Goal: Task Accomplishment & Management: Complete application form

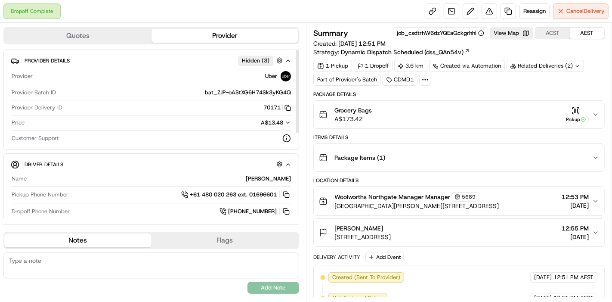
drag, startPoint x: 297, startPoint y: 117, endPoint x: 281, endPoint y: 14, distance: 104.6
click at [296, 49] on div at bounding box center [297, 90] width 3 height 83
click at [505, 11] on link at bounding box center [508, 10] width 15 height 15
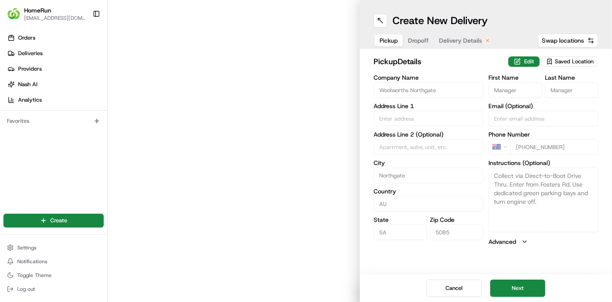
type input "[GEOGRAPHIC_DATA][PERSON_NAME]"
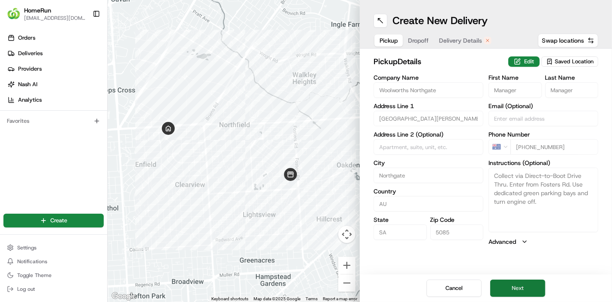
click at [511, 282] on button "Next" at bounding box center [517, 287] width 55 height 17
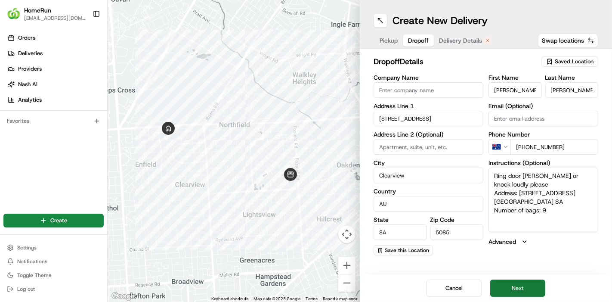
click at [511, 282] on button "Next" at bounding box center [517, 287] width 55 height 17
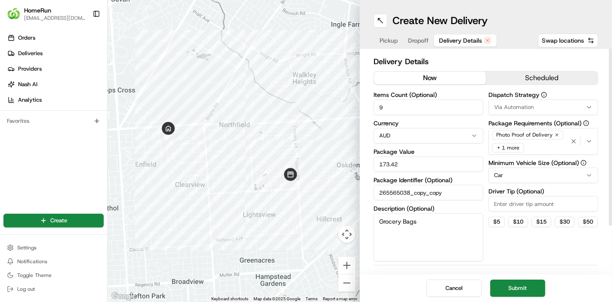
click at [455, 81] on button "now" at bounding box center [430, 77] width 112 height 13
click at [534, 278] on div "Cancel Submit" at bounding box center [486, 288] width 252 height 28
click at [532, 281] on button "Submit" at bounding box center [517, 287] width 55 height 17
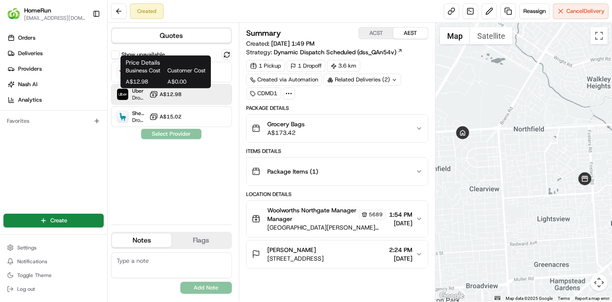
click at [178, 95] on span "A$12.98" at bounding box center [171, 94] width 22 height 7
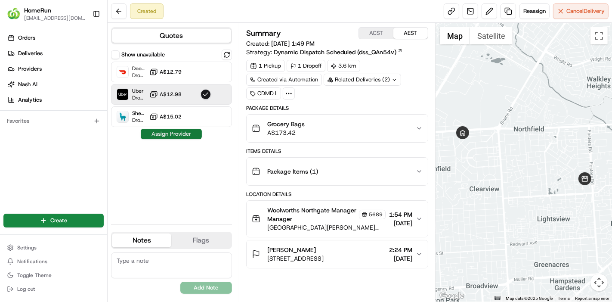
click at [183, 131] on button "Assign Provider" at bounding box center [171, 134] width 61 height 10
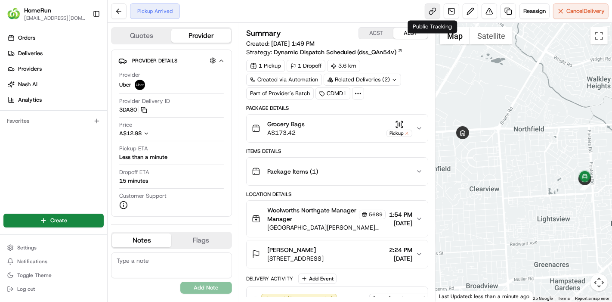
click at [427, 9] on link at bounding box center [432, 10] width 15 height 15
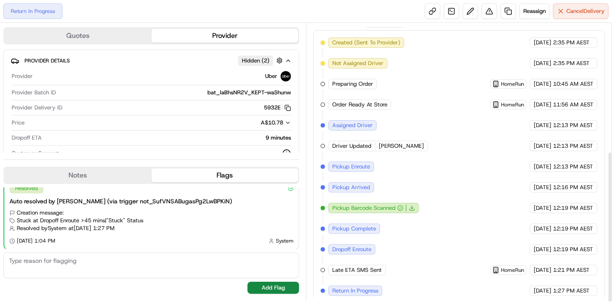
scroll to position [235, 0]
click at [508, 15] on link at bounding box center [508, 10] width 15 height 15
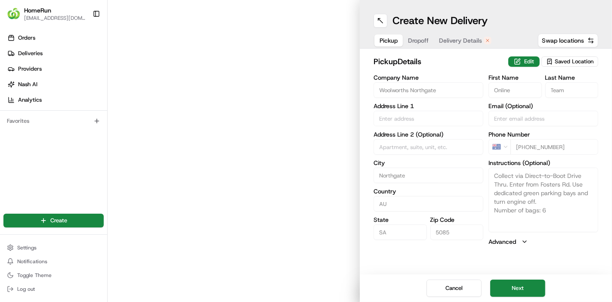
type input "[GEOGRAPHIC_DATA][PERSON_NAME]"
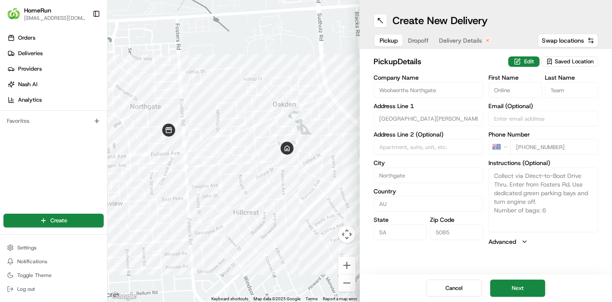
click at [519, 301] on div "Cancel Next" at bounding box center [486, 288] width 252 height 28
click at [509, 293] on button "Next" at bounding box center [517, 287] width 55 height 17
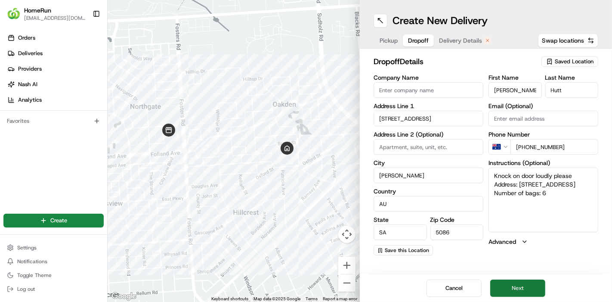
click at [513, 288] on button "Next" at bounding box center [517, 287] width 55 height 17
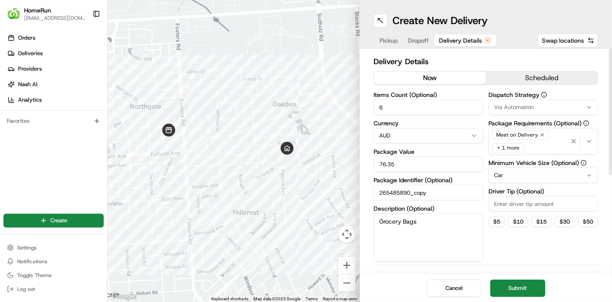
click at [447, 78] on button "now" at bounding box center [430, 77] width 112 height 13
click at [531, 291] on button "Submit" at bounding box center [517, 287] width 55 height 17
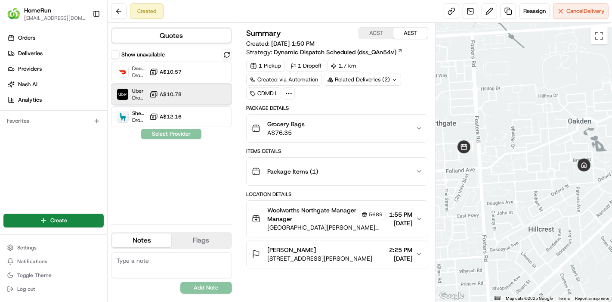
click at [192, 89] on div "Uber Dropoff ETA 31 minutes A$10.78" at bounding box center [171, 94] width 121 height 21
click at [172, 133] on button "Assign Provider" at bounding box center [171, 134] width 61 height 10
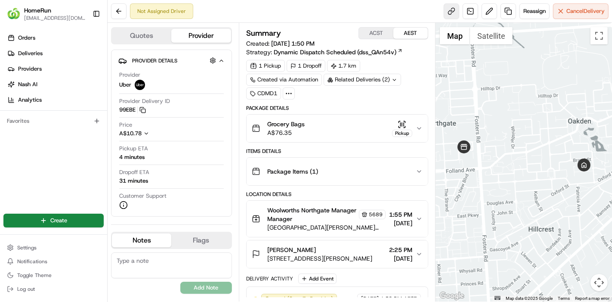
click at [452, 14] on link at bounding box center [451, 10] width 15 height 15
